Goal: Check status

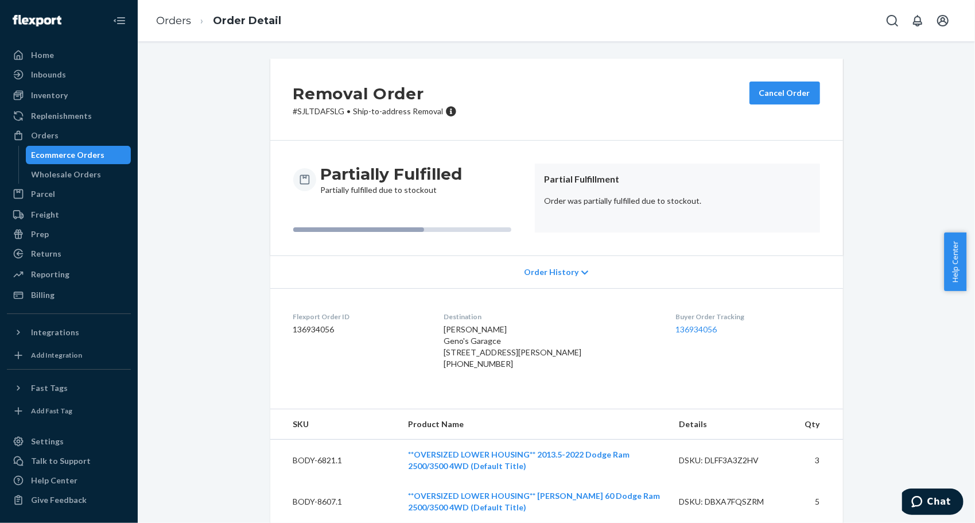
click at [581, 273] on icon at bounding box center [584, 273] width 7 height 8
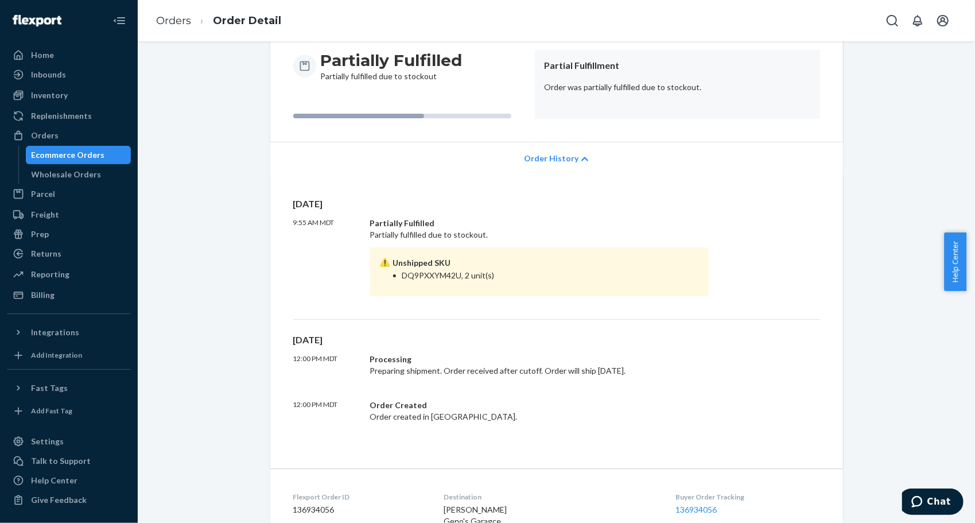
scroll to position [115, 0]
click at [546, 156] on span "Order History" at bounding box center [551, 157] width 55 height 11
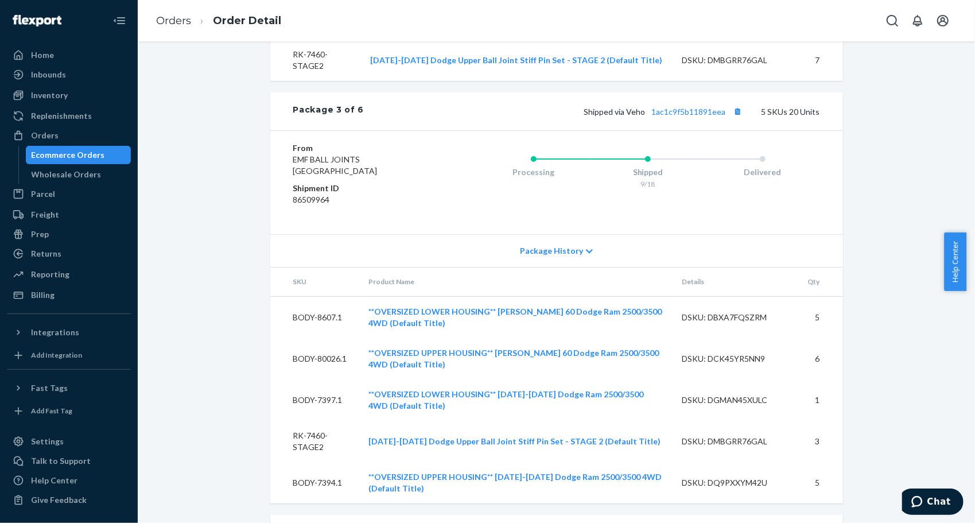
scroll to position [1492, 0]
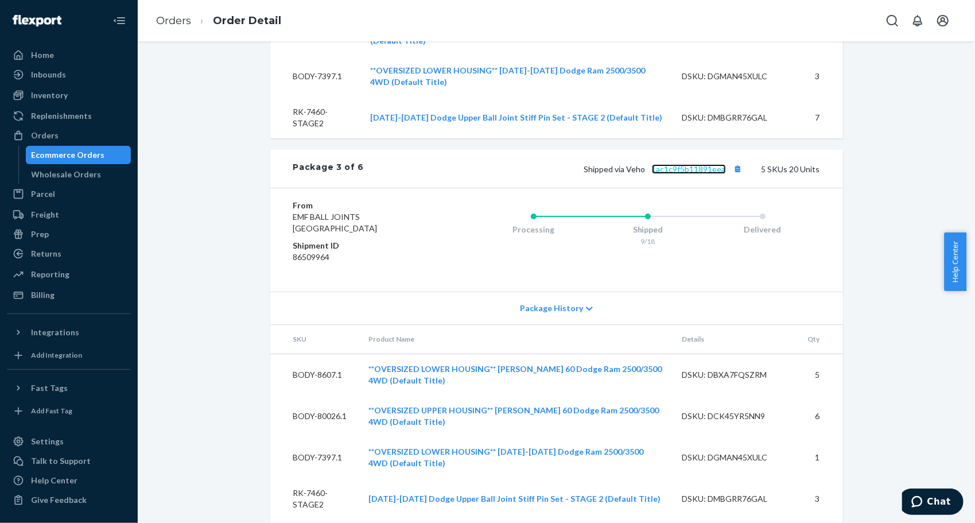
click at [681, 174] on link "1ac1c9f5b11891eea" at bounding box center [689, 169] width 74 height 10
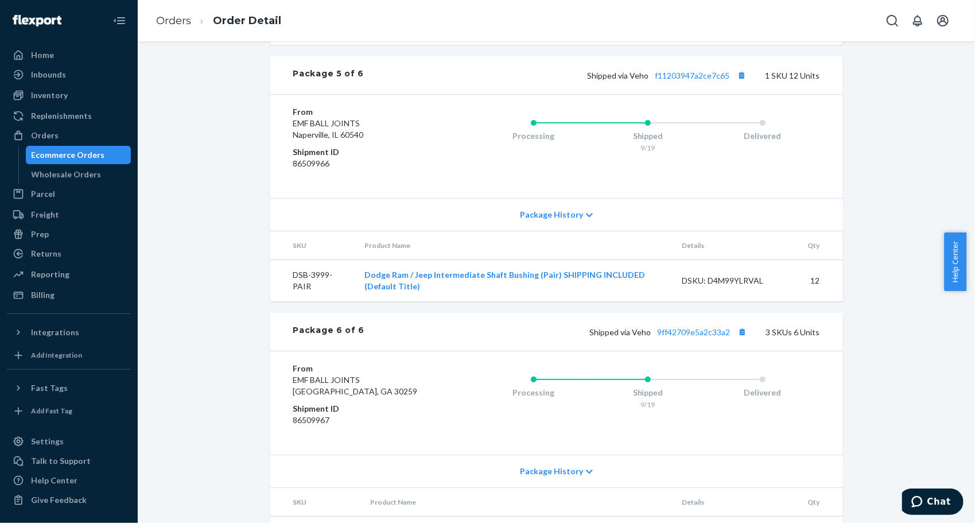
scroll to position [2485, 0]
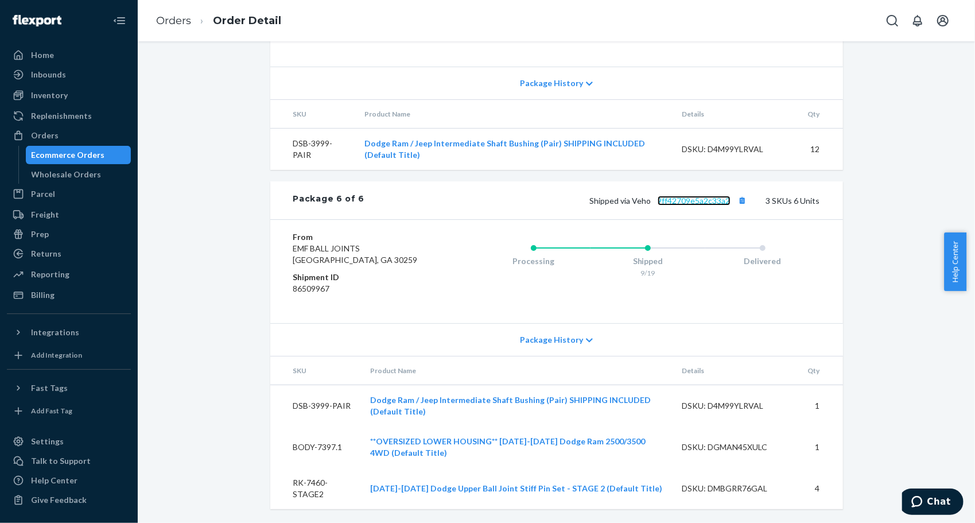
click at [695, 199] on link "9ff42709e5a2c33a2" at bounding box center [694, 201] width 73 height 10
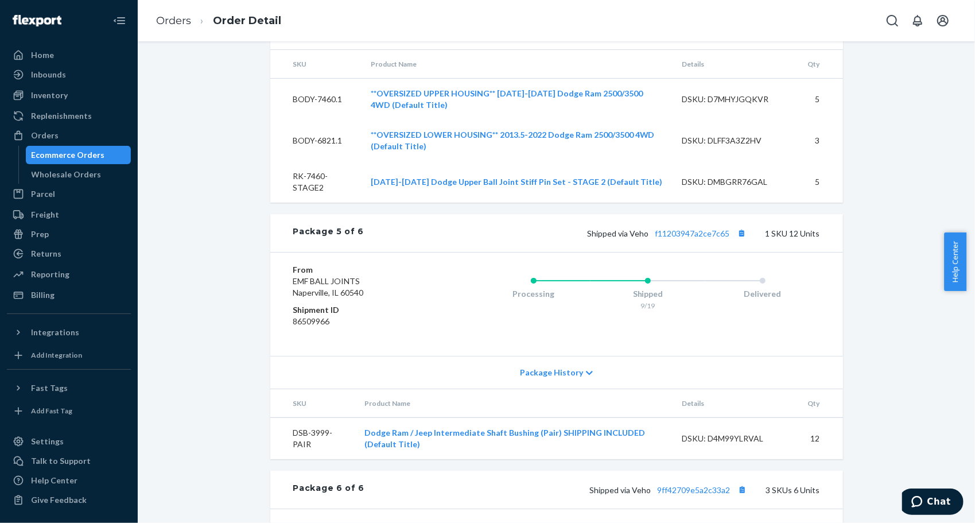
scroll to position [2198, 0]
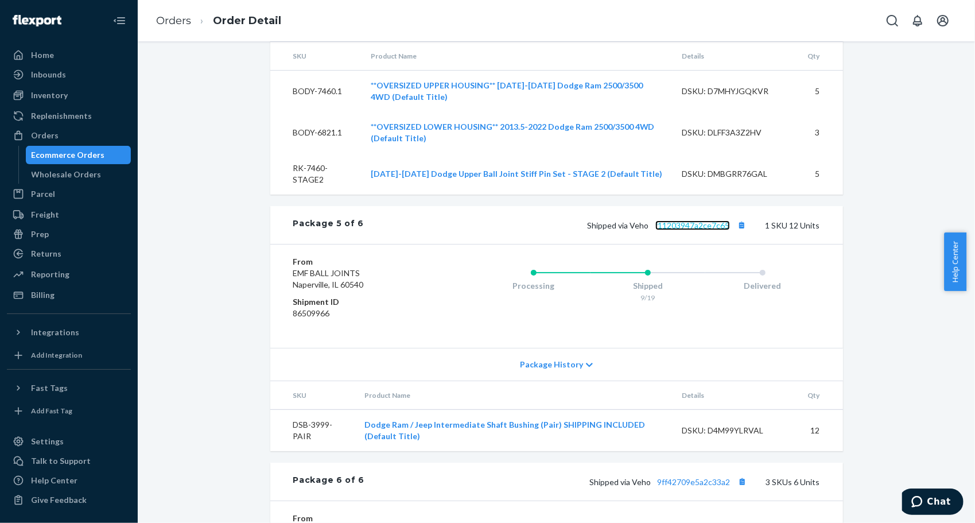
click at [688, 230] on link "f11203947a2ce7c65" at bounding box center [693, 225] width 75 height 10
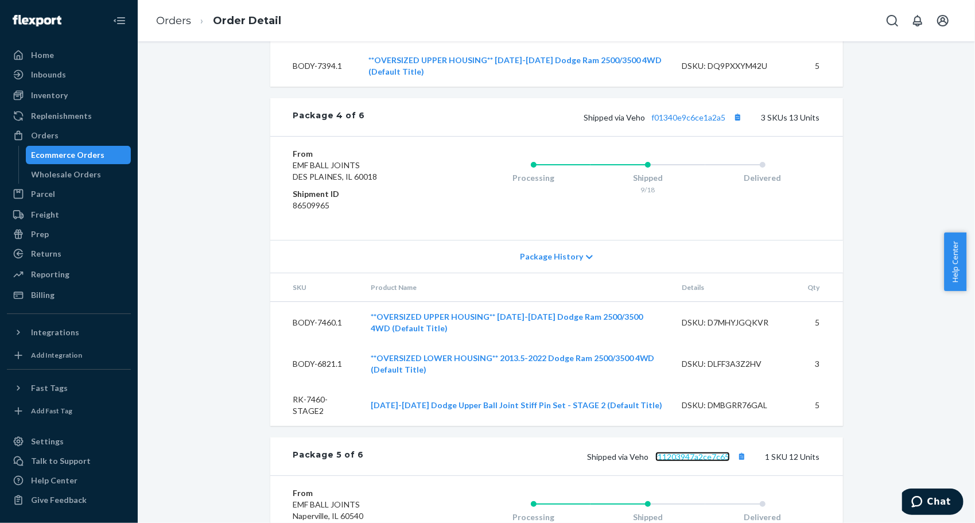
scroll to position [1968, 0]
click at [695, 121] on link "f01340e9c6ce1a2a5" at bounding box center [689, 116] width 74 height 10
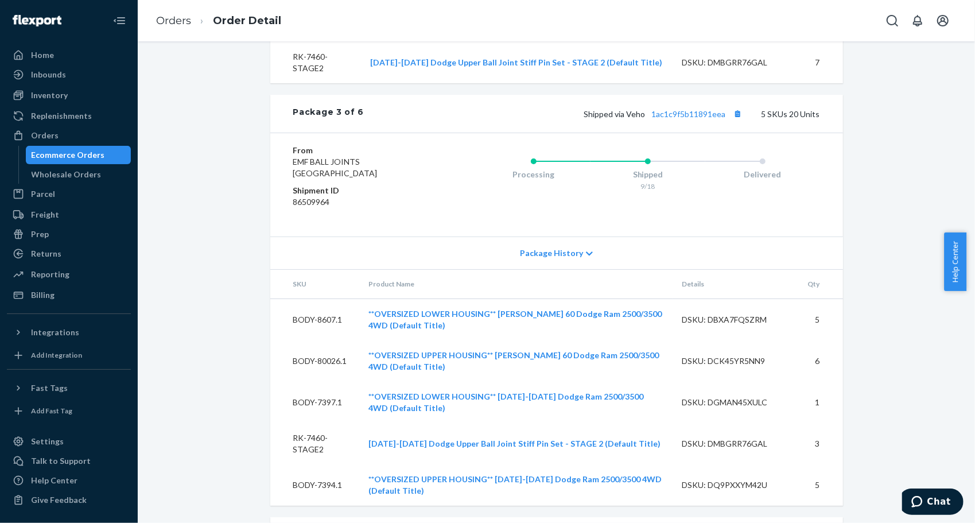
scroll to position [1509, 0]
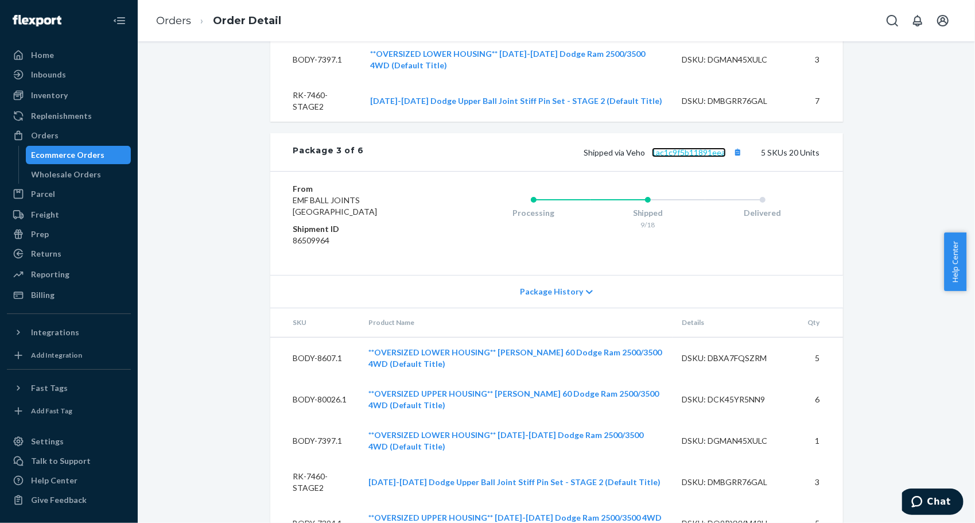
click at [691, 157] on link "1ac1c9f5b11891eea" at bounding box center [689, 153] width 74 height 10
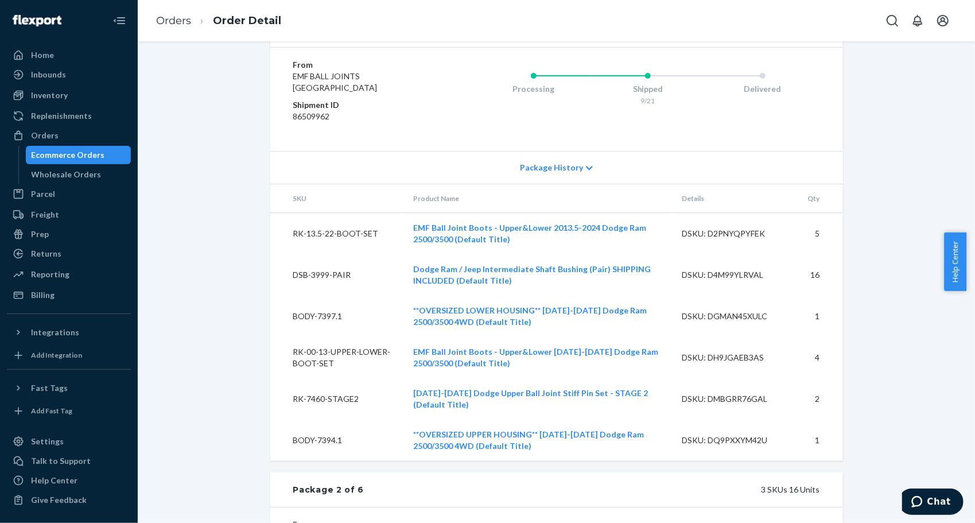
scroll to position [820, 0]
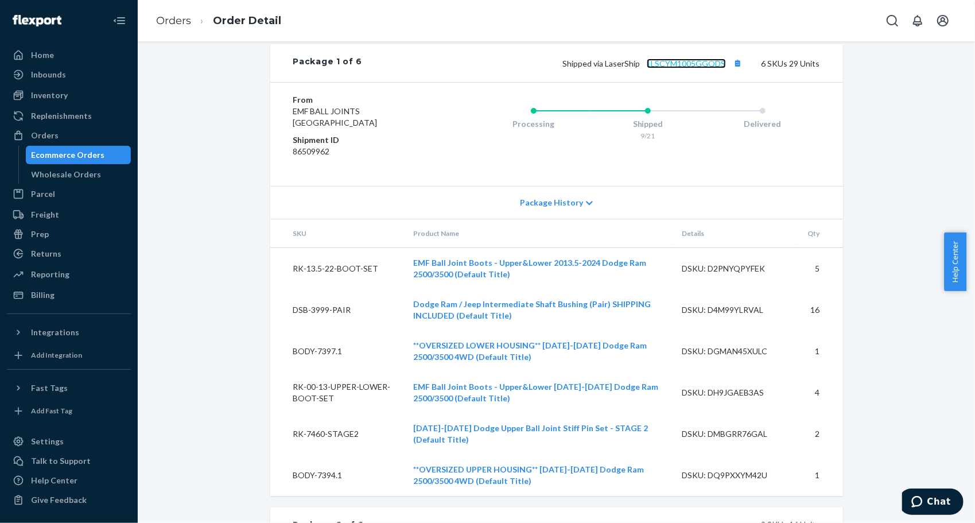
click at [681, 68] on link "1LSCYM1005GGQDS" at bounding box center [686, 64] width 79 height 10
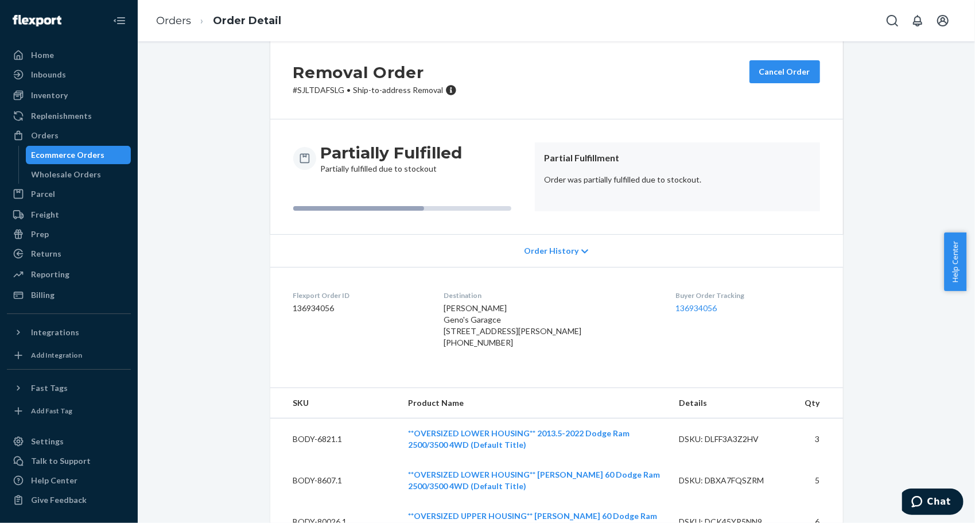
scroll to position [0, 0]
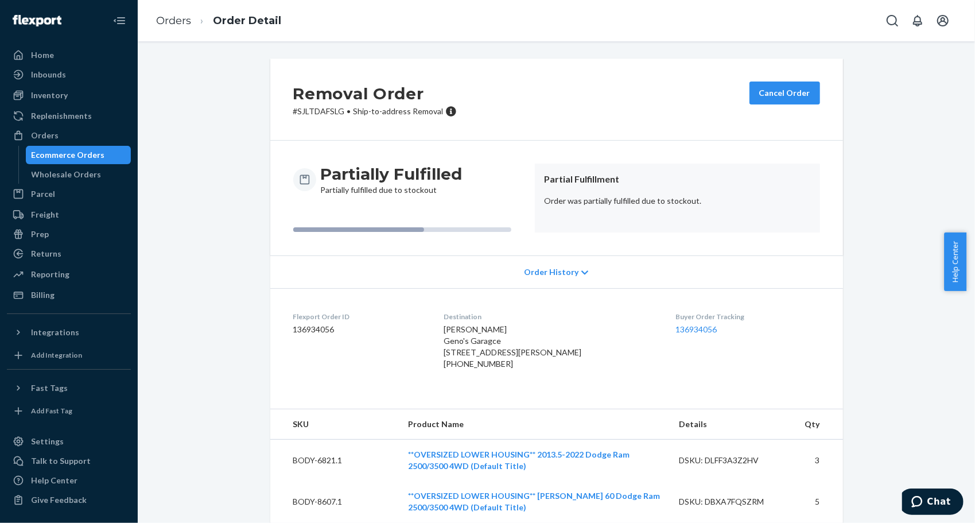
click at [563, 276] on span "Order History" at bounding box center [551, 271] width 55 height 11
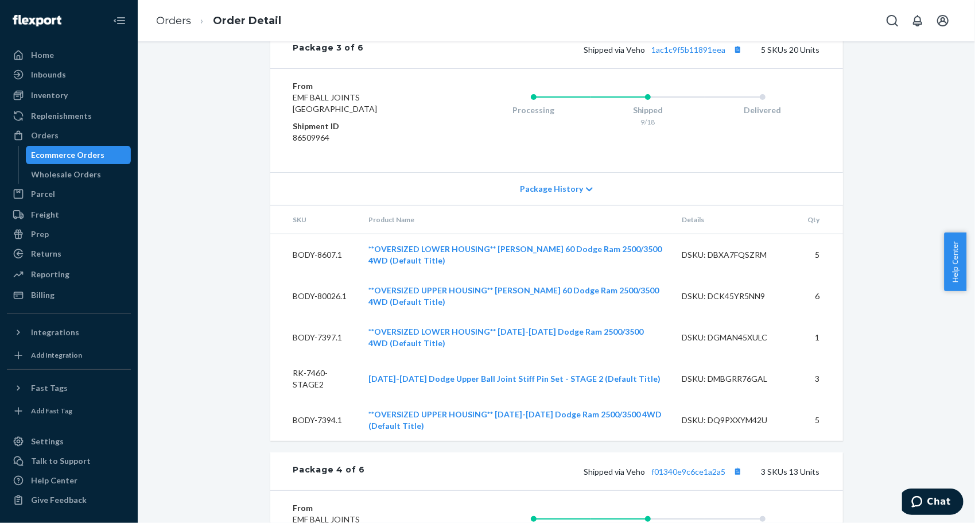
scroll to position [1894, 0]
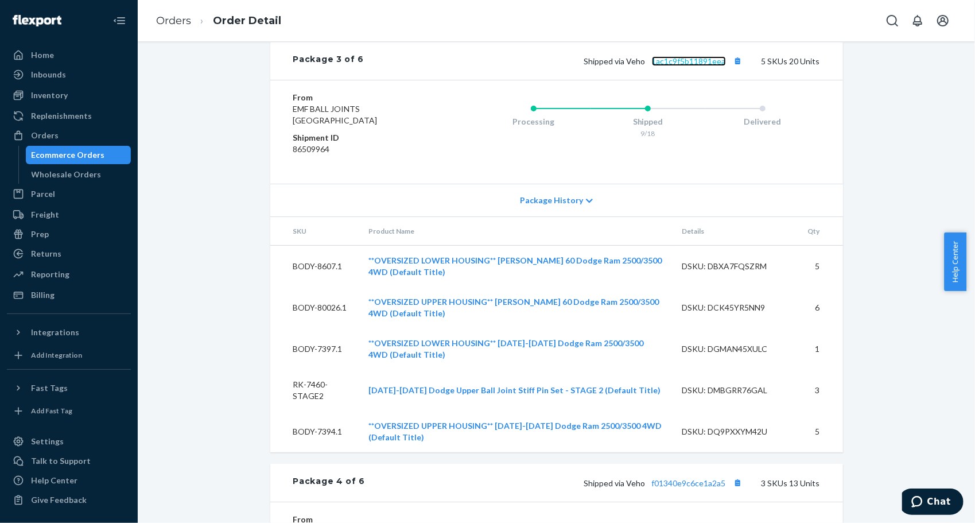
click at [704, 66] on link "1ac1c9f5b11891eea" at bounding box center [689, 61] width 74 height 10
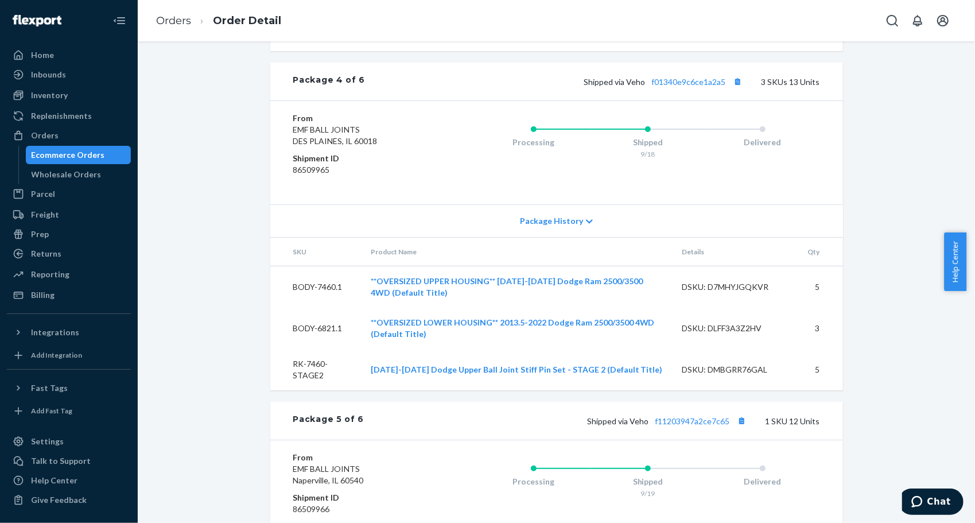
scroll to position [2296, 0]
click at [679, 85] on link "f01340e9c6ce1a2a5" at bounding box center [689, 81] width 74 height 10
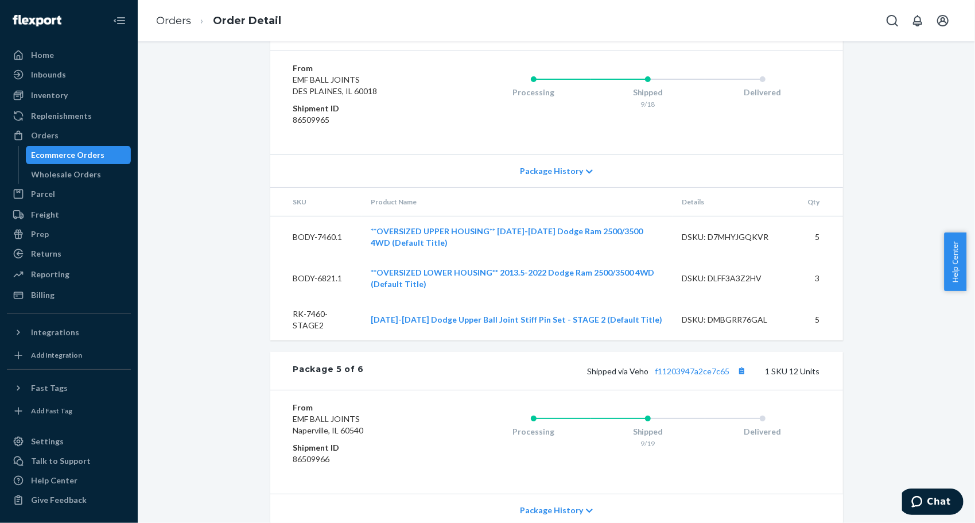
scroll to position [2353, 0]
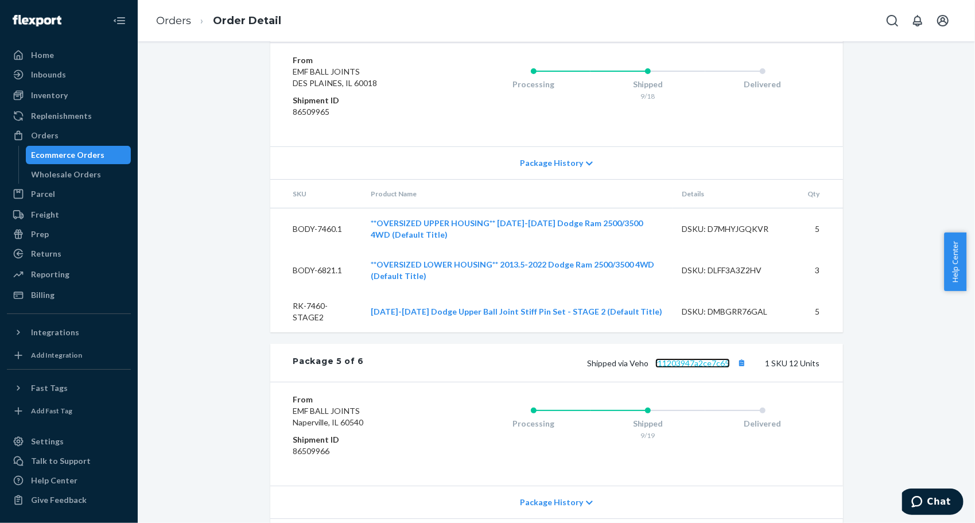
click at [688, 368] on link "f11203947a2ce7c65" at bounding box center [693, 363] width 75 height 10
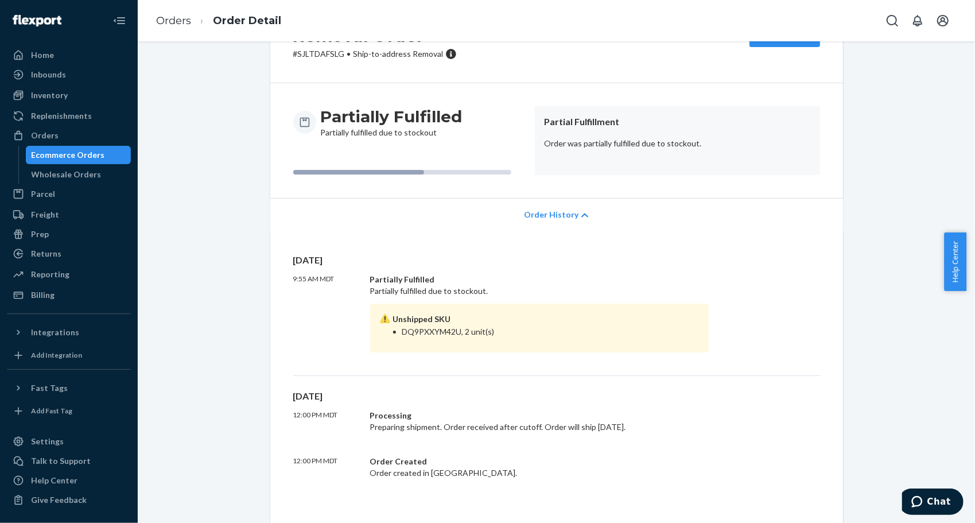
scroll to position [0, 0]
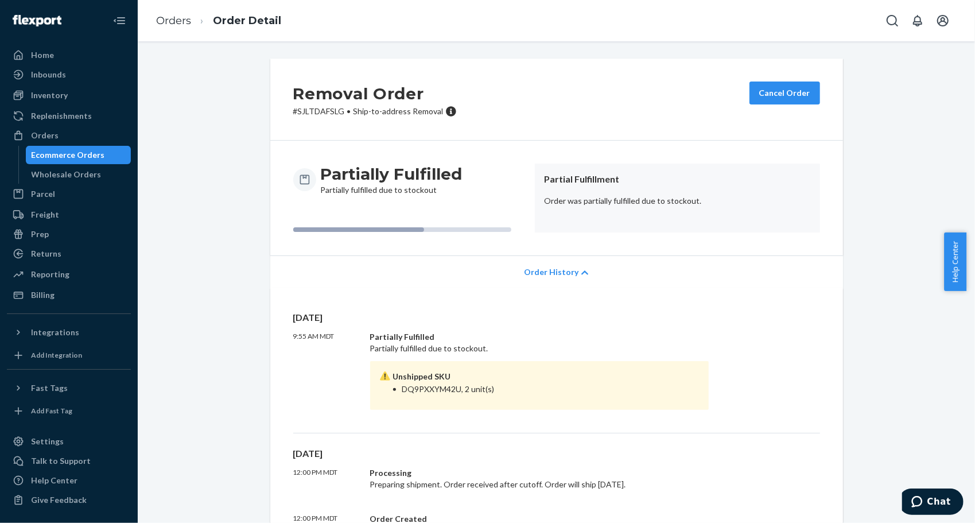
click at [581, 273] on icon at bounding box center [584, 273] width 7 height 8
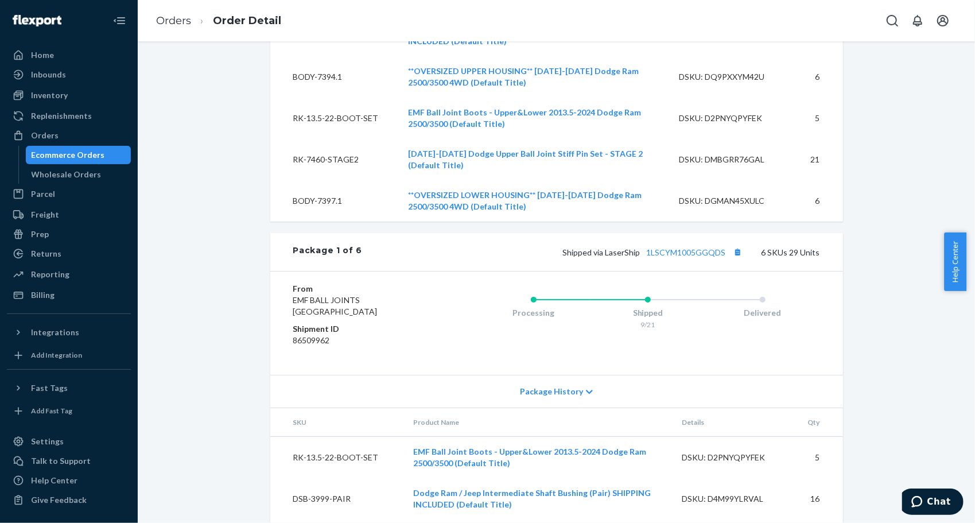
scroll to position [861, 0]
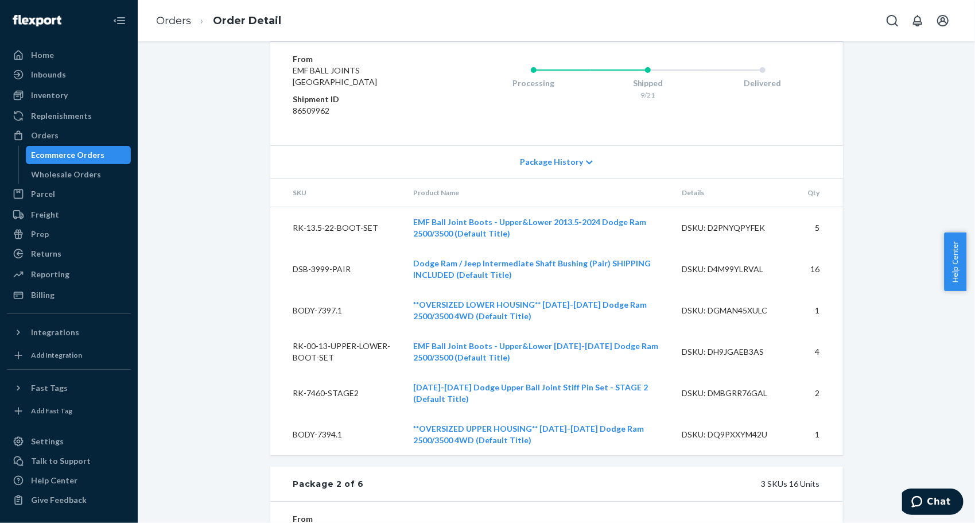
click at [701, 30] on div "Shipped via LaserShip 1LSCYM1005GGQDS 6 SKUs 29 Units" at bounding box center [590, 22] width 457 height 15
click at [701, 28] on link "1LSCYM1005GGQDS" at bounding box center [686, 23] width 79 height 10
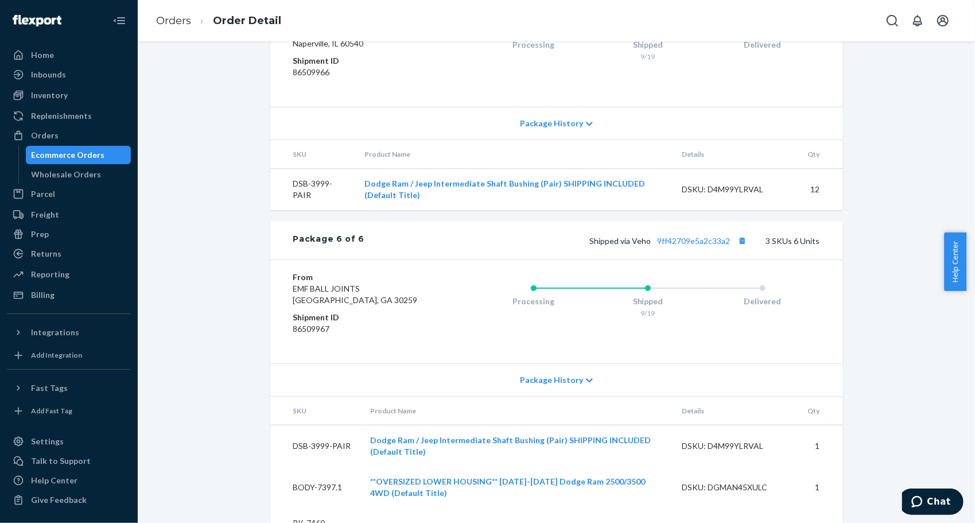
scroll to position [2485, 0]
